Goal: Transaction & Acquisition: Download file/media

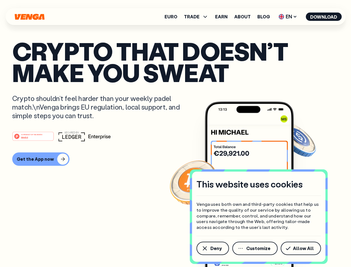
click at [175, 133] on div "#1 PRODUCT OF THE MONTH Web3" at bounding box center [175, 136] width 326 height 10
click at [212, 248] on span "Deny" at bounding box center [215, 248] width 11 height 4
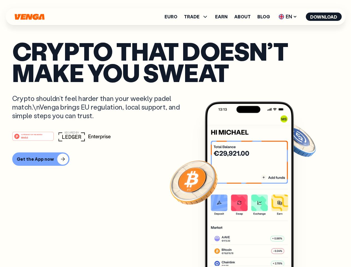
click at [255, 248] on img at bounding box center [249, 194] width 89 height 186
click at [302, 248] on article "Crypto that doesn’t make you sweat Crypto shouldn’t feel harder than your weekl…" at bounding box center [175, 144] width 326 height 208
click at [198, 17] on span "TRADE" at bounding box center [192, 16] width 16 height 4
click at [288, 17] on span "EN" at bounding box center [287, 16] width 23 height 9
click at [324, 17] on button "Download" at bounding box center [324, 17] width 36 height 8
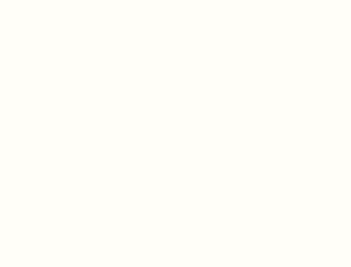
click at [175, 0] on html "This website uses cookies Venga uses both own and third-party cookies that help…" at bounding box center [175, 0] width 351 height 0
click at [40, 0] on html "This website uses cookies Venga uses both own and third-party cookies that help…" at bounding box center [175, 0] width 351 height 0
click at [34, 0] on html "This website uses cookies Venga uses both own and third-party cookies that help…" at bounding box center [175, 0] width 351 height 0
